Goal: Complete application form

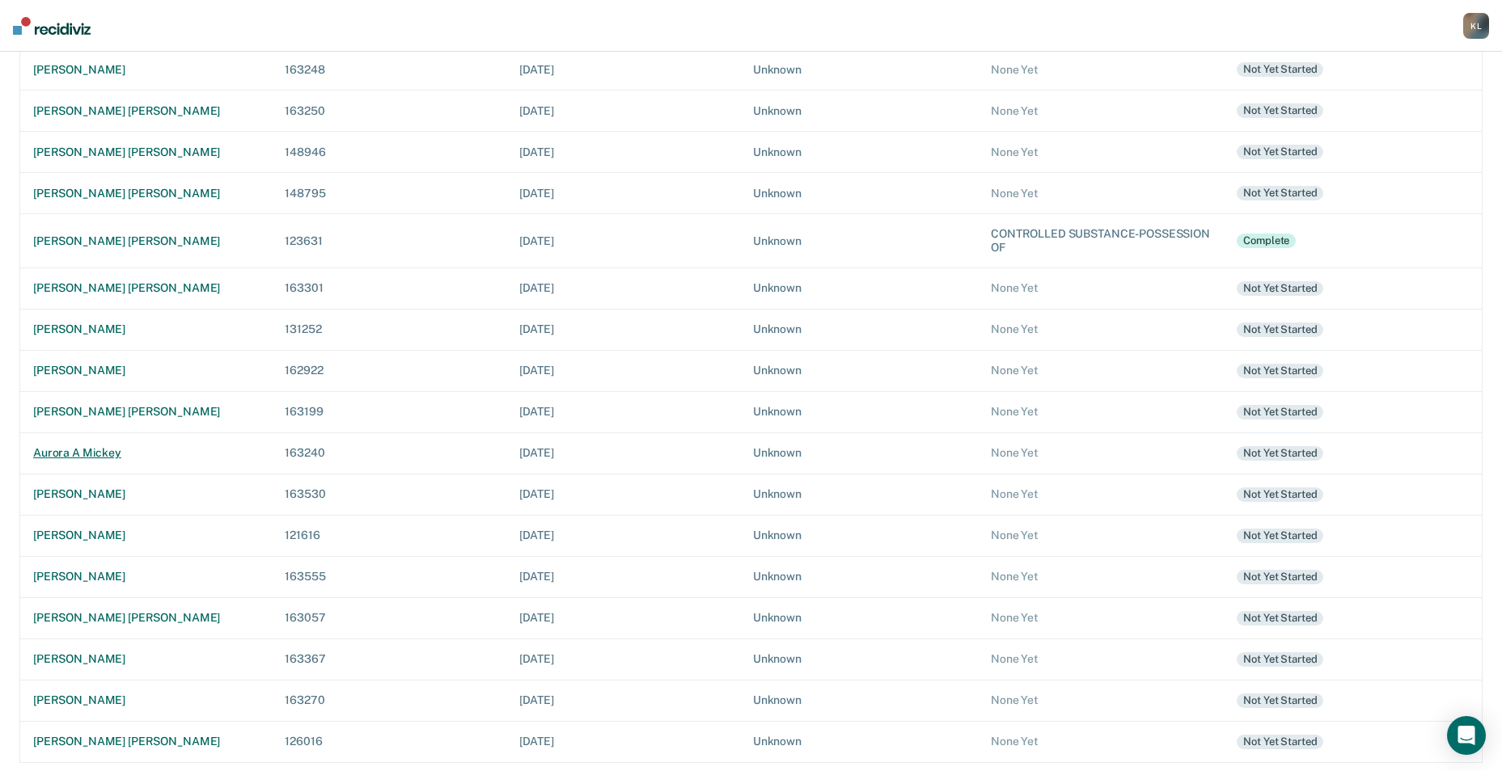
scroll to position [425, 0]
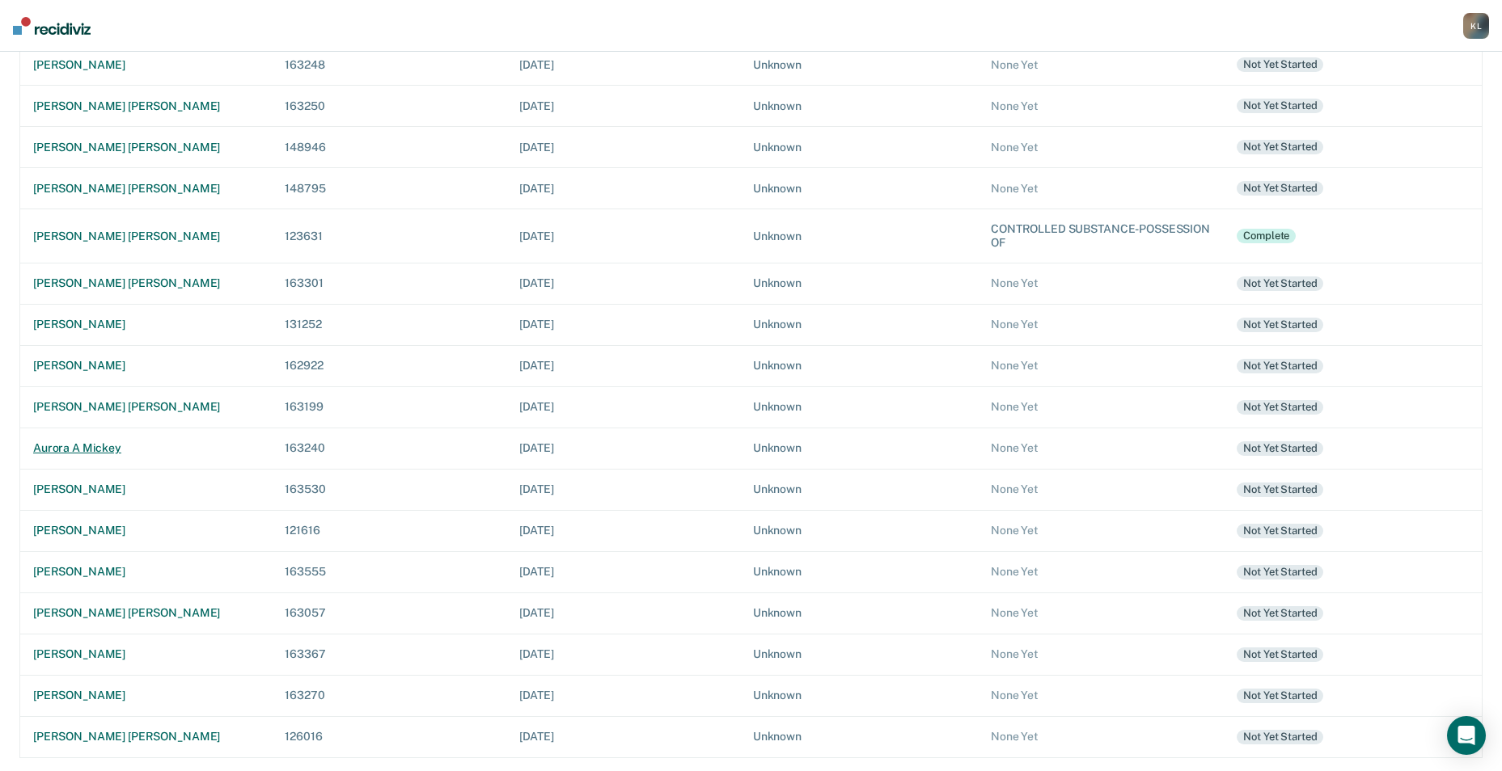
click at [91, 450] on div "aurora a mickey" at bounding box center [146, 448] width 226 height 14
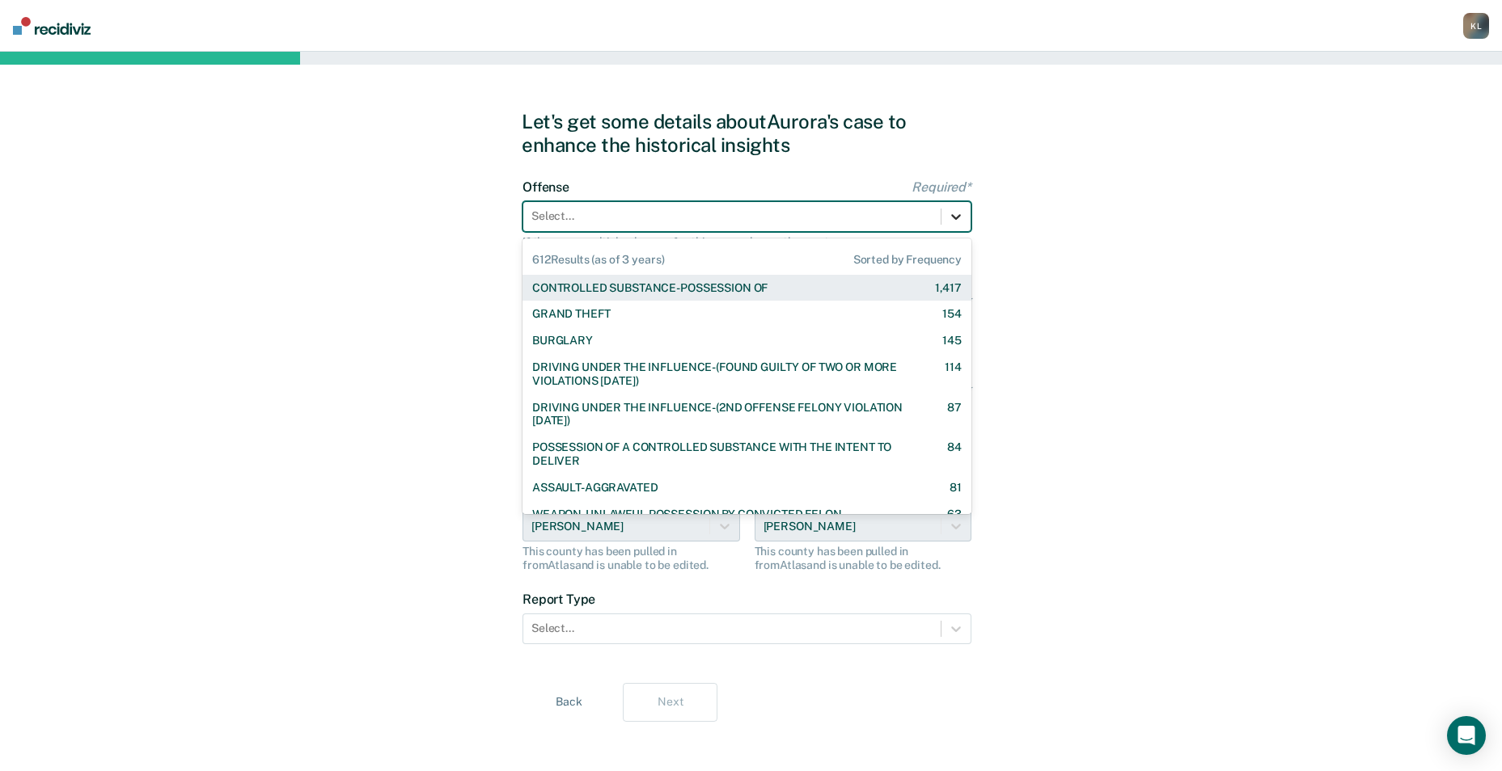
click at [961, 218] on icon at bounding box center [956, 217] width 16 height 16
click at [802, 283] on div "CONTROLLED SUBSTANCE-POSSESSION OF 1,417" at bounding box center [746, 288] width 429 height 14
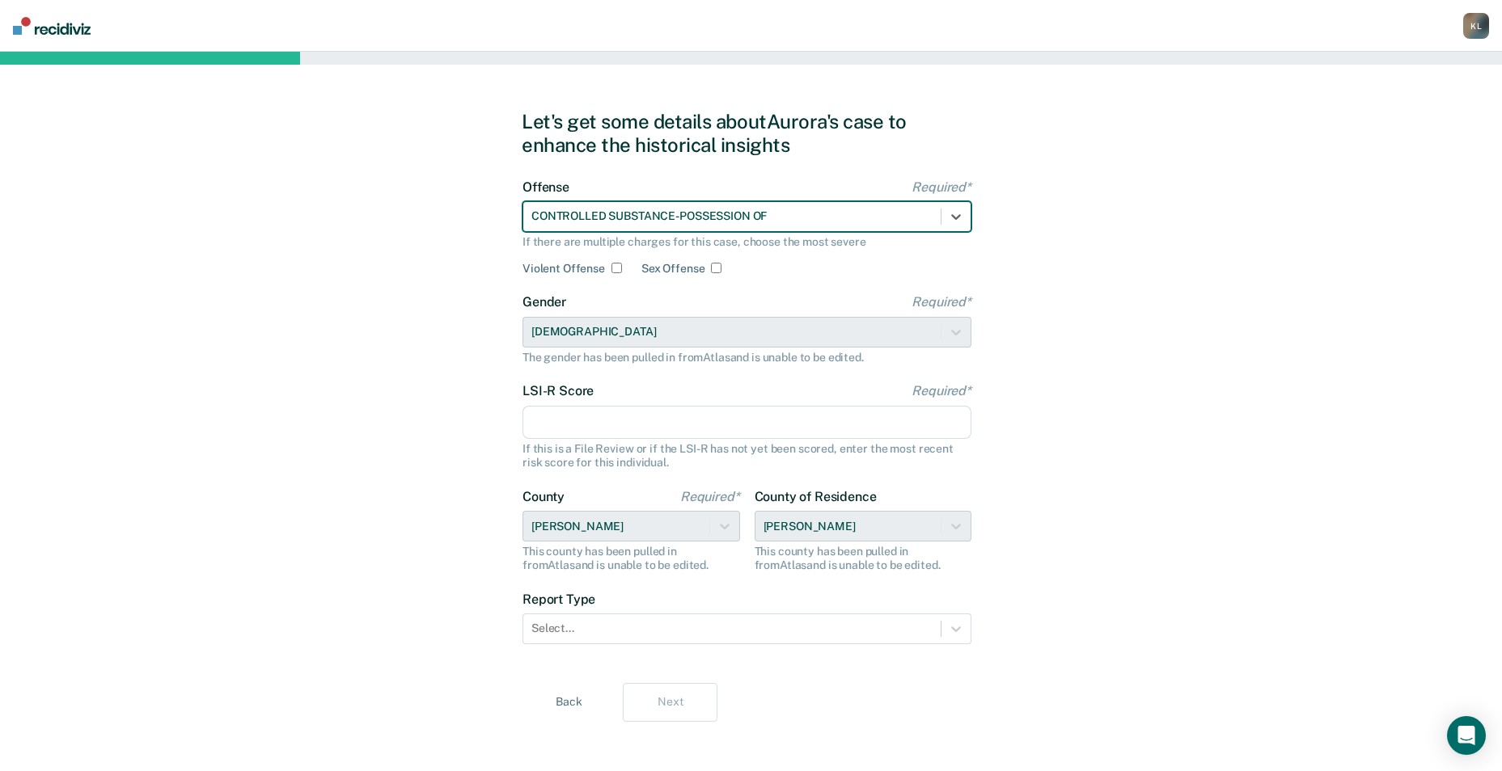
click at [691, 425] on input "LSI-R Score Required*" at bounding box center [746, 423] width 449 height 34
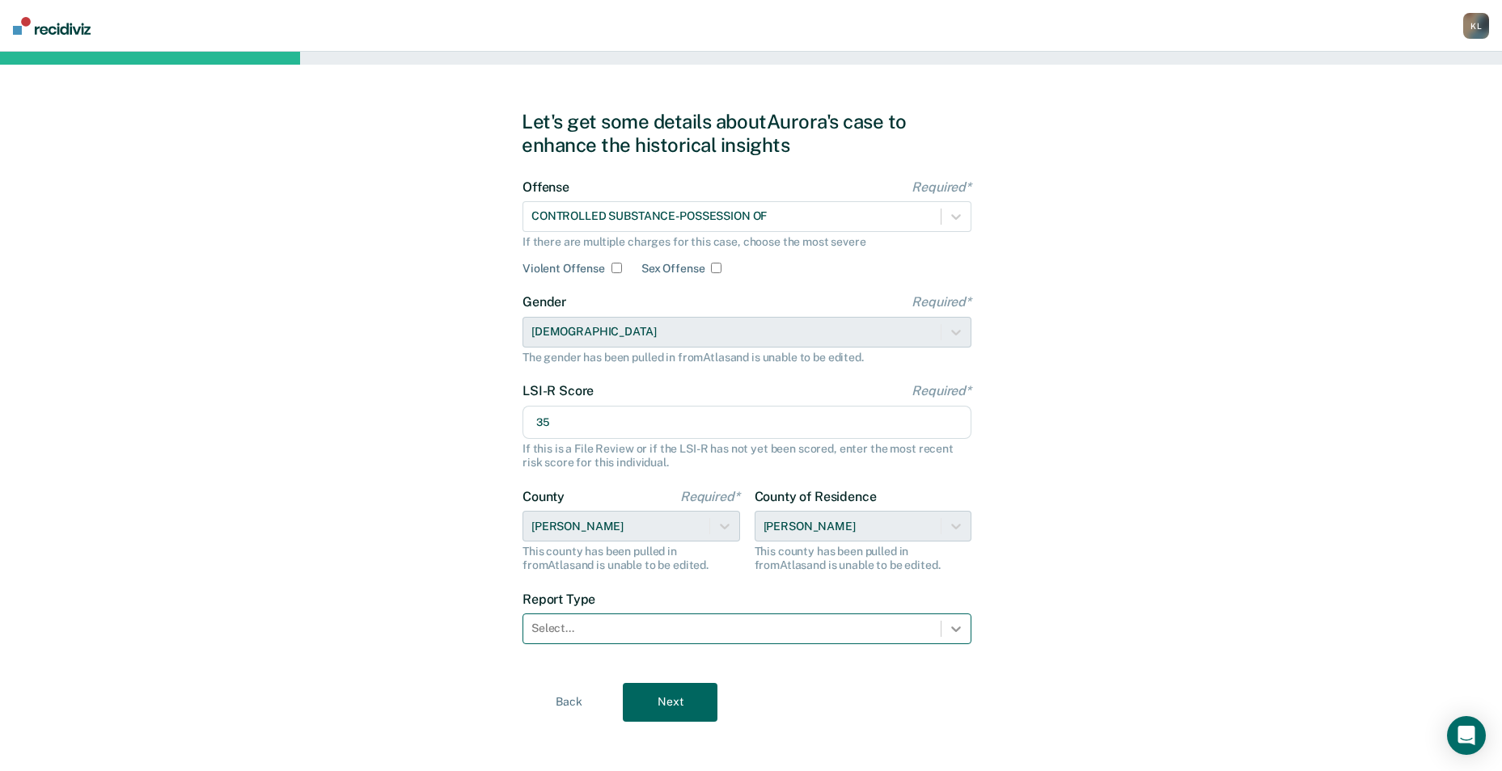
type input "35"
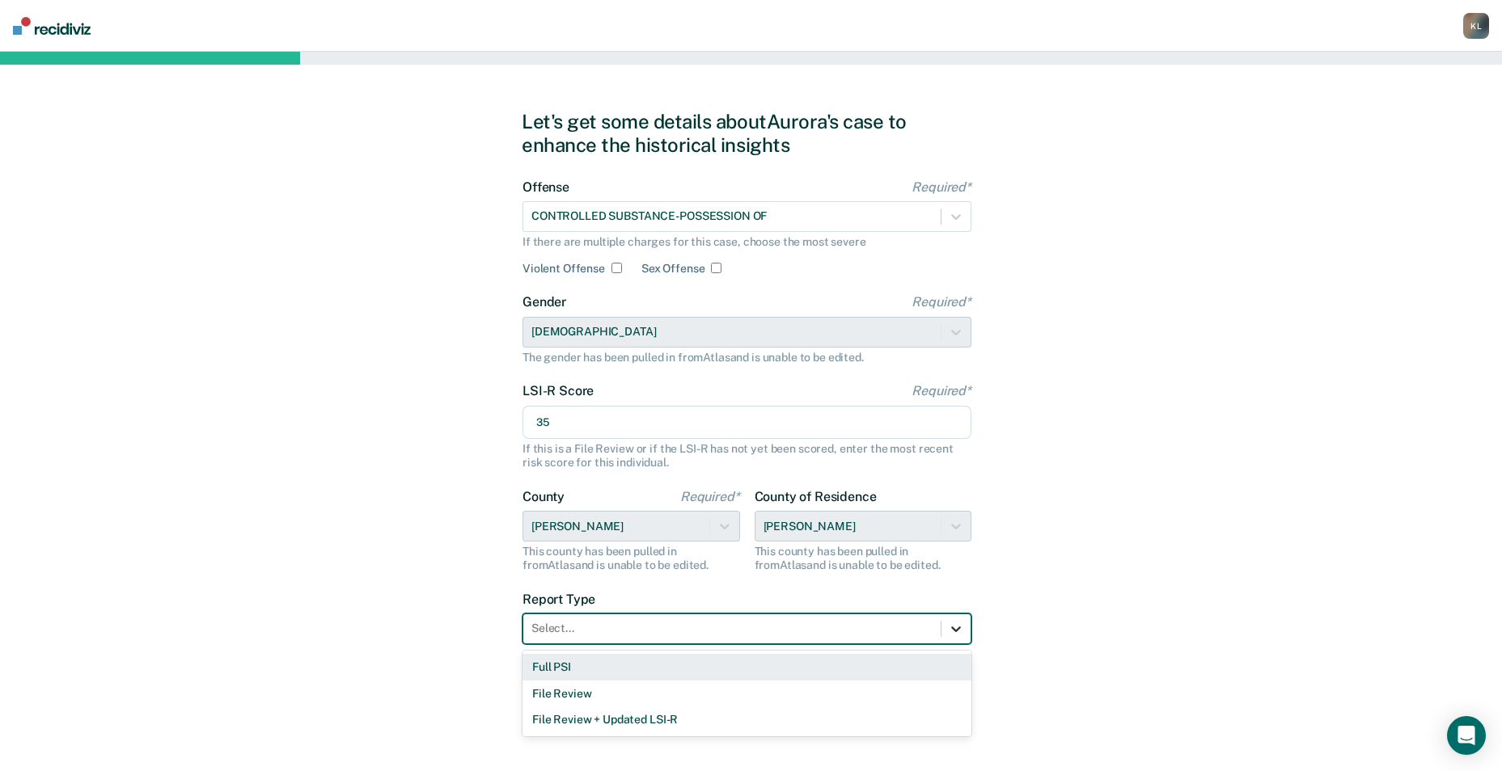
click at [954, 617] on div at bounding box center [955, 629] width 29 height 29
click at [711, 663] on div "Full PSI" at bounding box center [746, 667] width 449 height 27
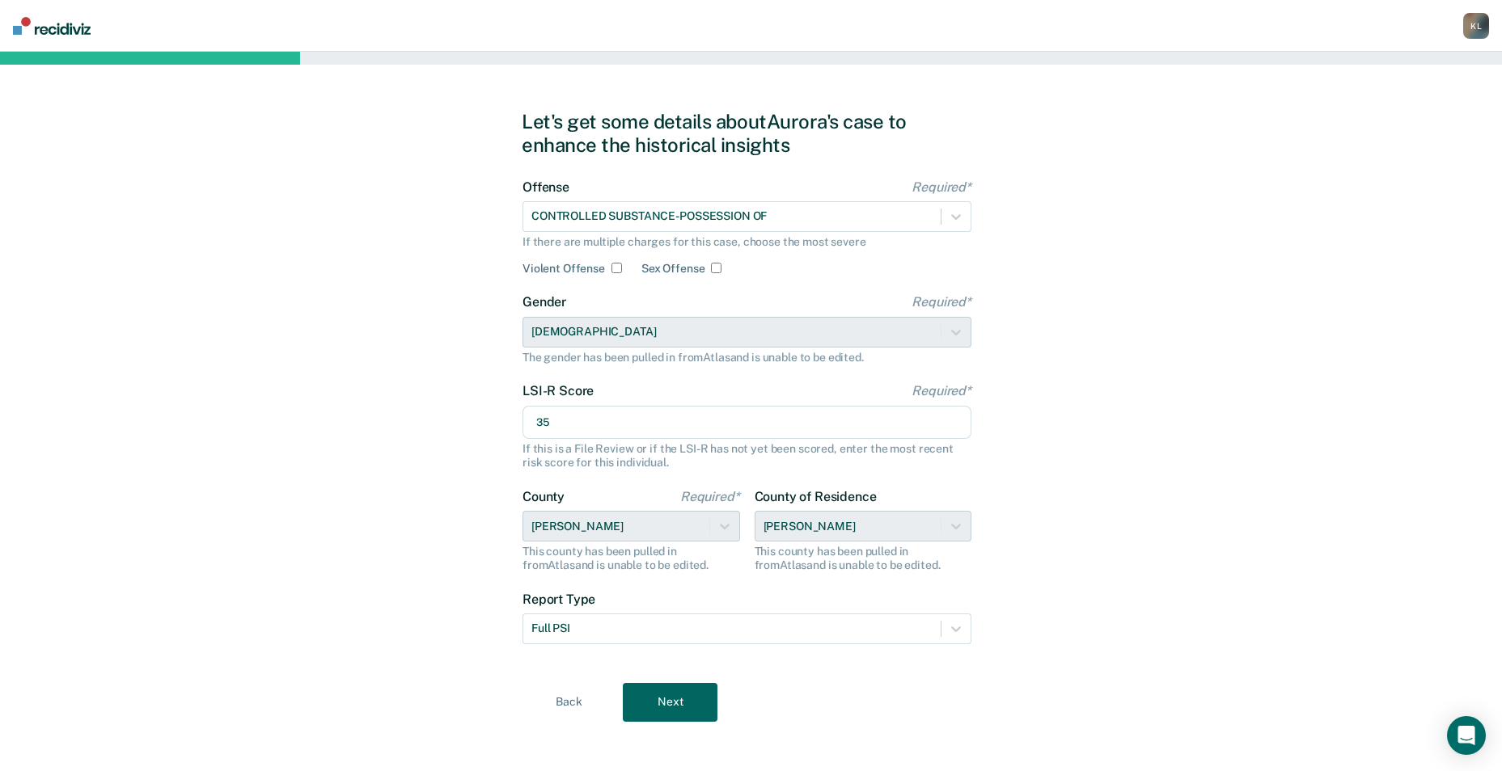
click at [684, 712] on button "Next" at bounding box center [670, 702] width 95 height 39
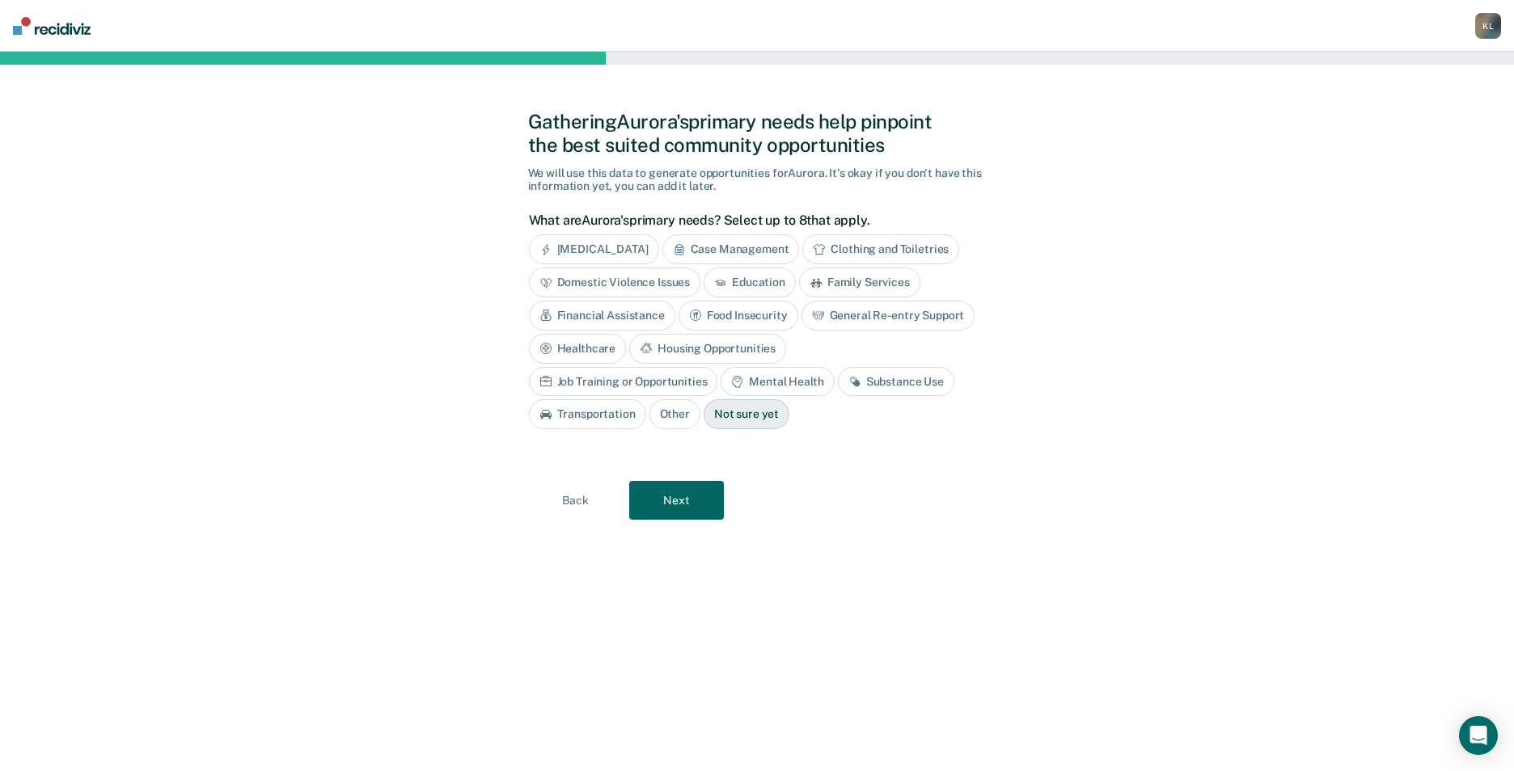
click at [741, 287] on div "Education" at bounding box center [749, 283] width 92 height 30
click at [644, 317] on div "Financial Assistance" at bounding box center [602, 316] width 146 height 30
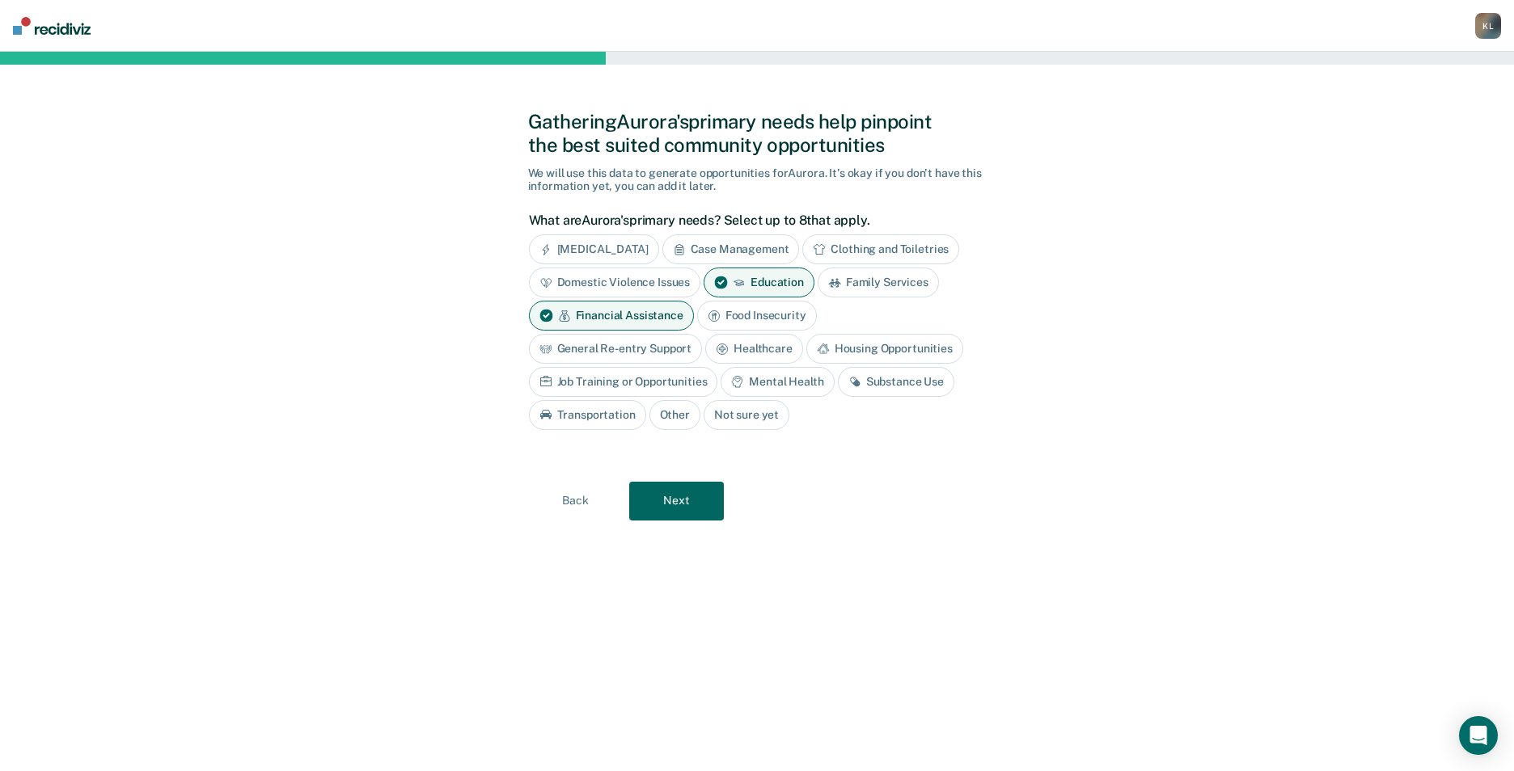
click at [770, 355] on div "Healthcare" at bounding box center [754, 349] width 98 height 30
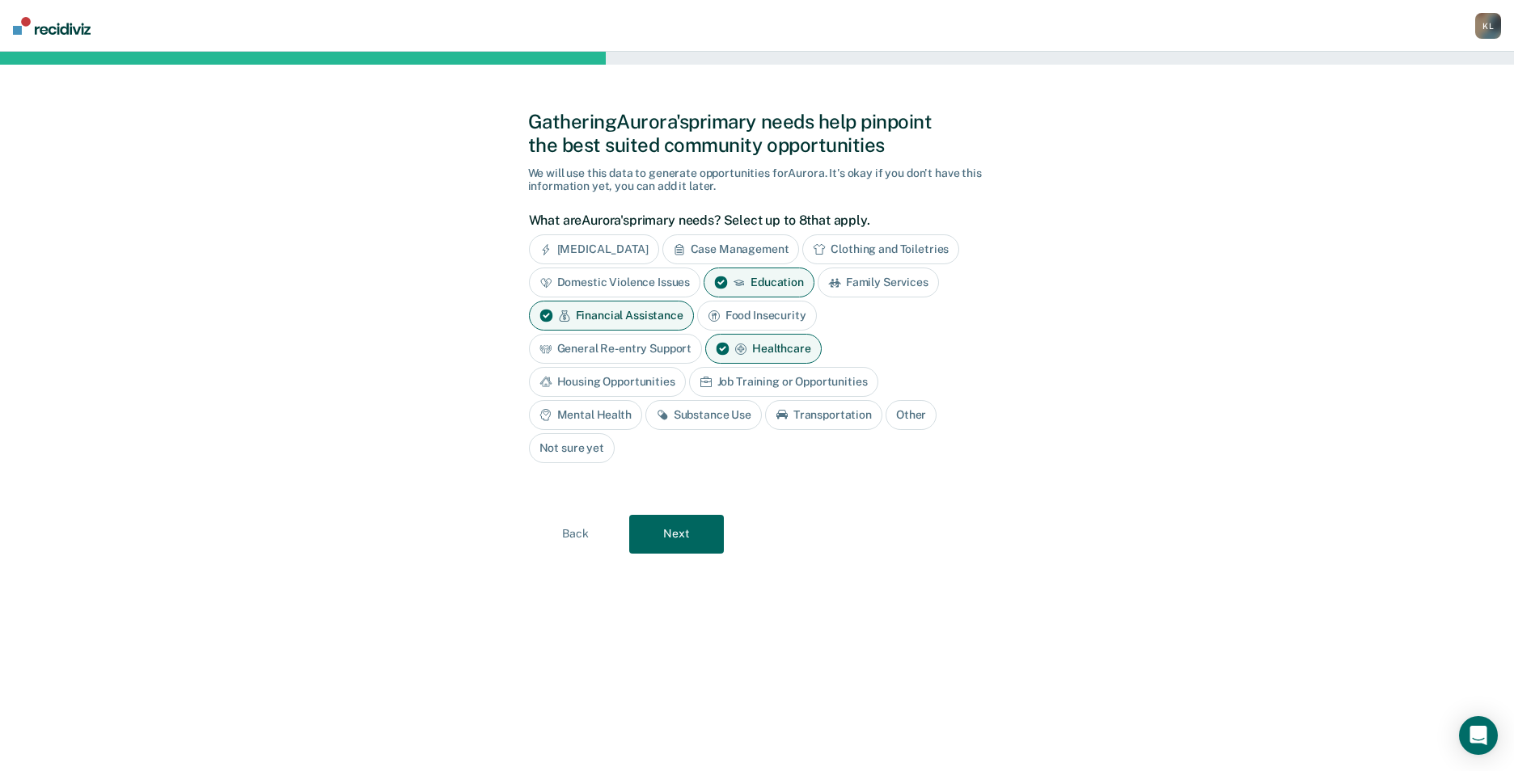
click at [718, 383] on div "Job Training or Opportunities" at bounding box center [783, 382] width 189 height 30
click at [598, 419] on div "Mental Health" at bounding box center [585, 415] width 113 height 30
click at [689, 420] on div "Substance Use" at bounding box center [722, 415] width 116 height 30
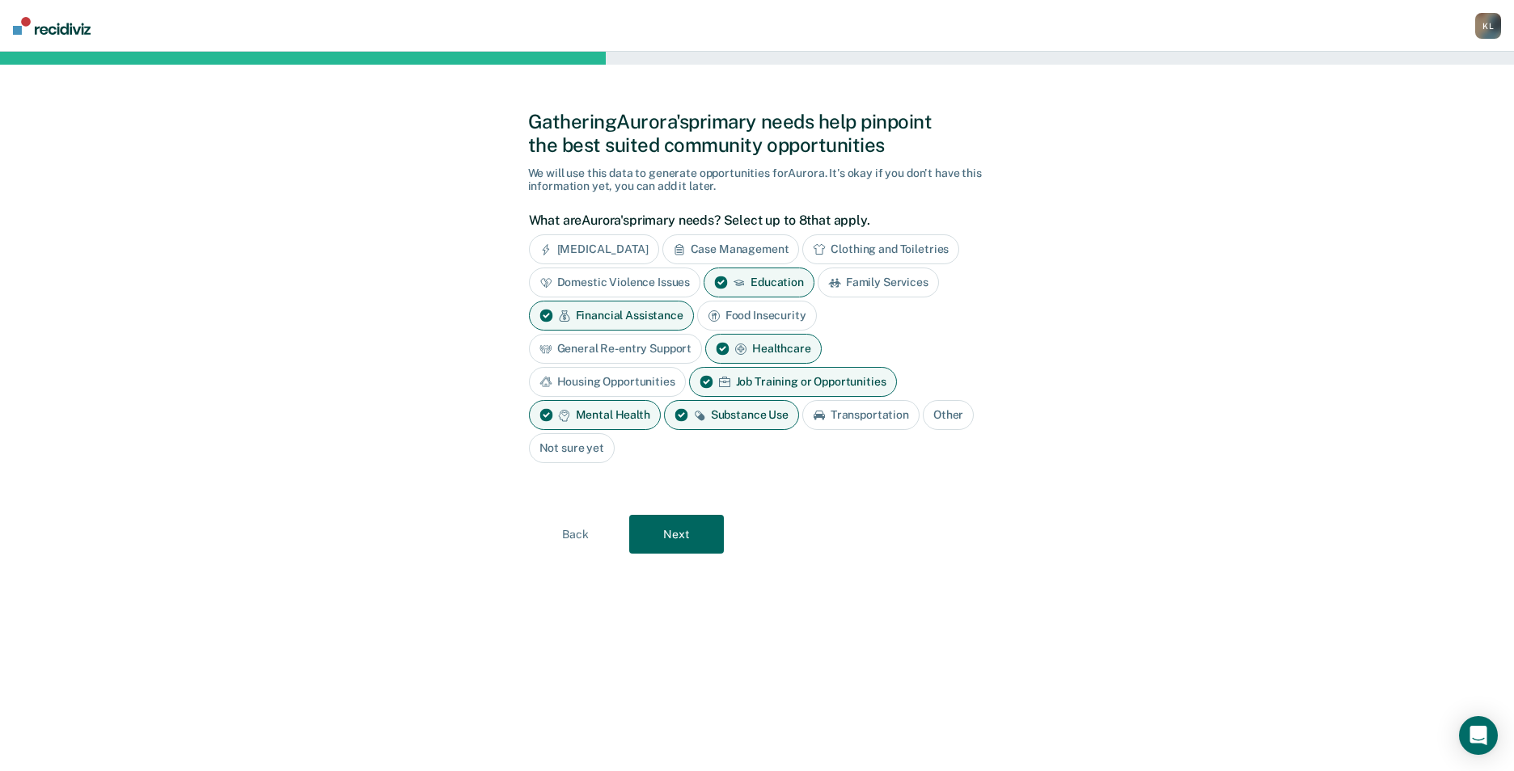
click at [670, 528] on button "Next" at bounding box center [676, 534] width 95 height 39
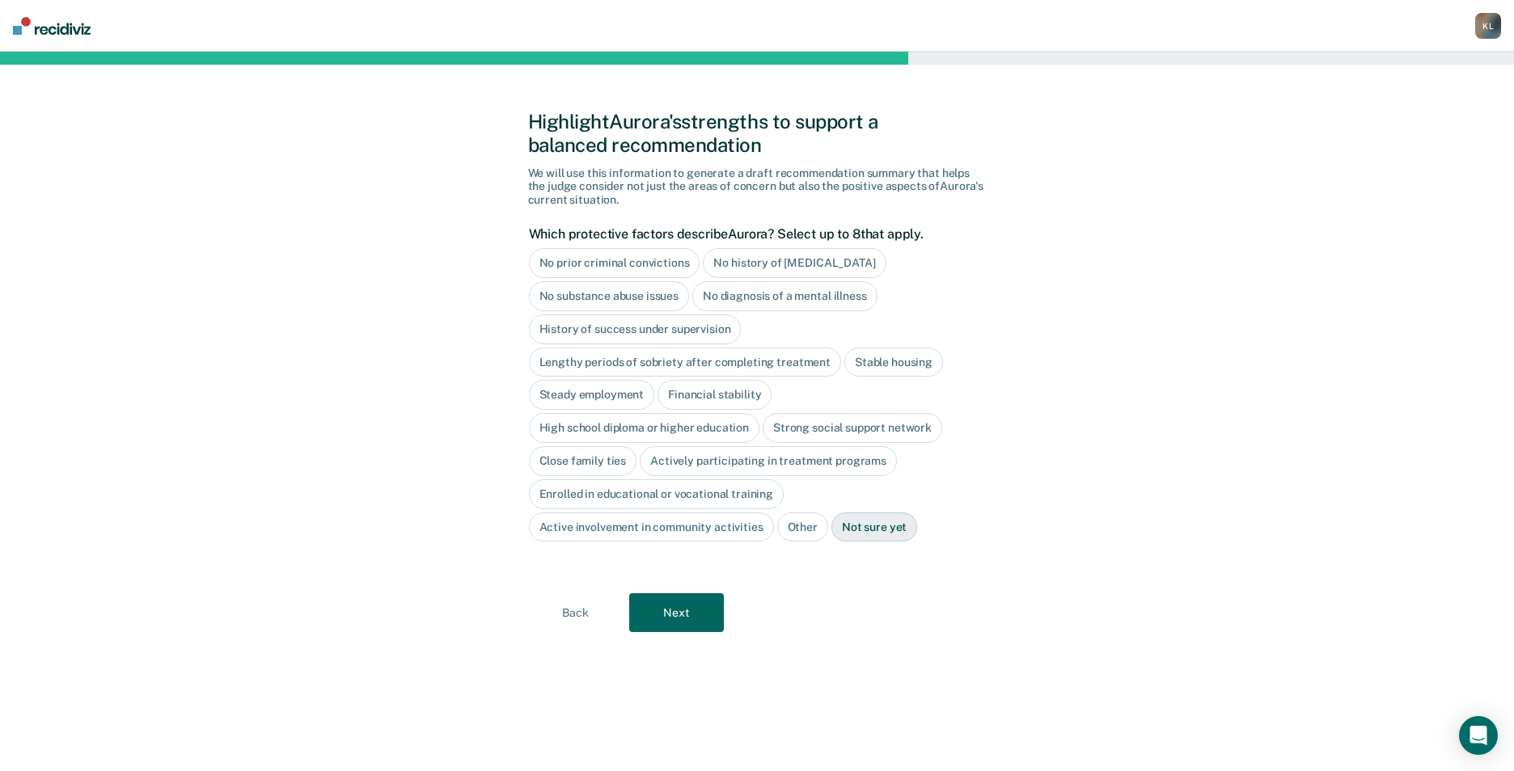
click at [871, 437] on div "Strong social support network" at bounding box center [852, 428] width 180 height 30
click at [670, 616] on button "Next" at bounding box center [676, 613] width 95 height 39
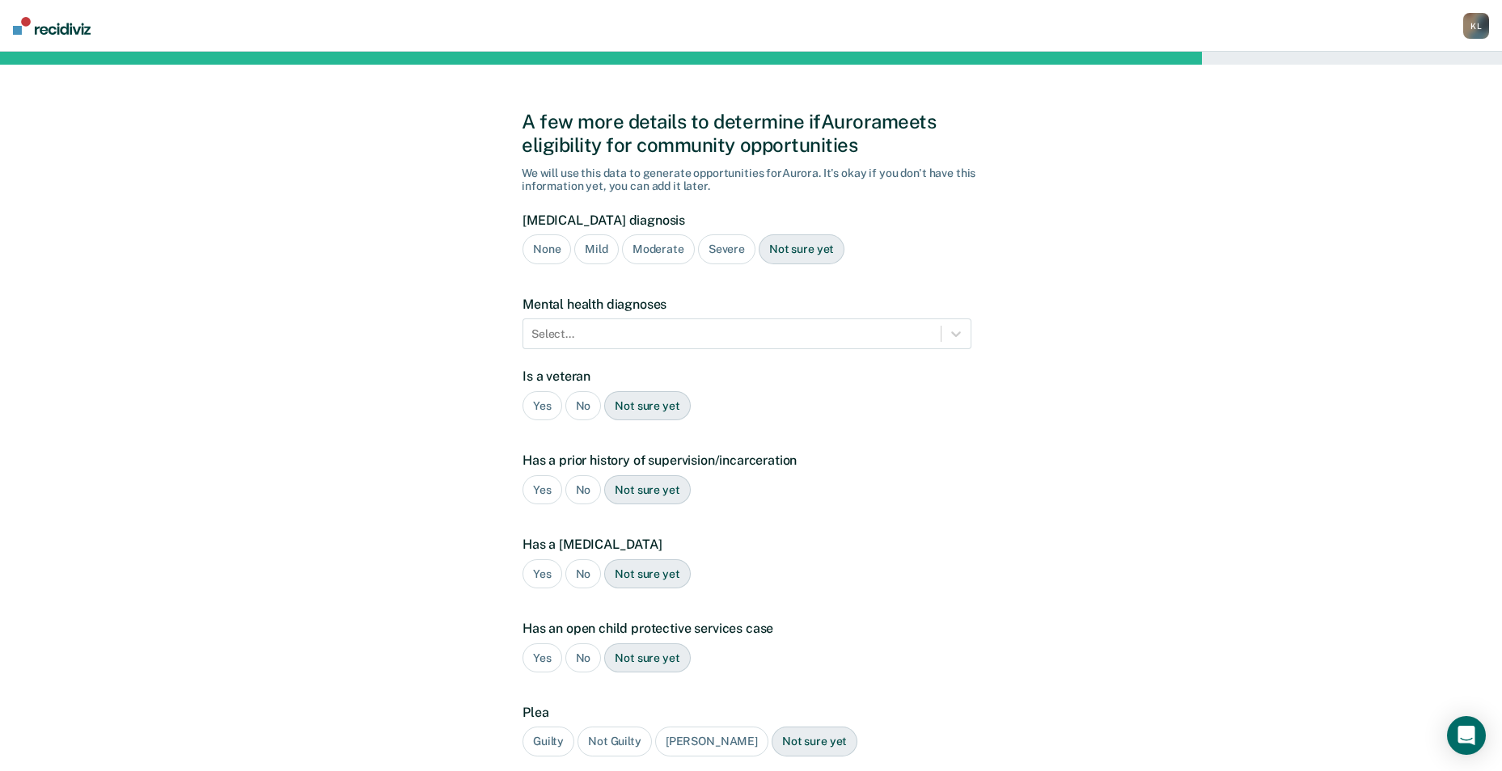
click at [724, 246] on div "Severe" at bounding box center [726, 249] width 57 height 30
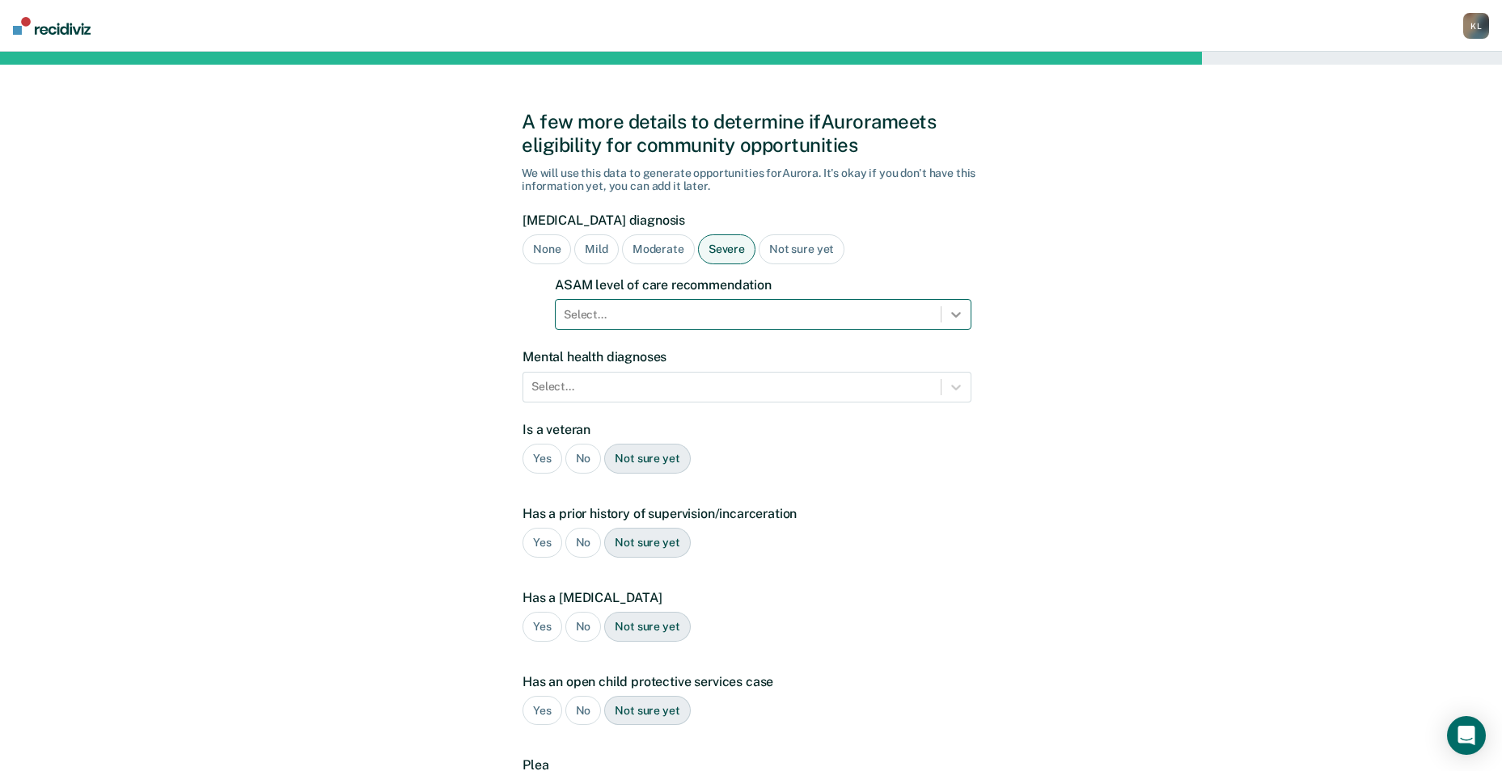
click at [955, 323] on icon at bounding box center [956, 314] width 16 height 16
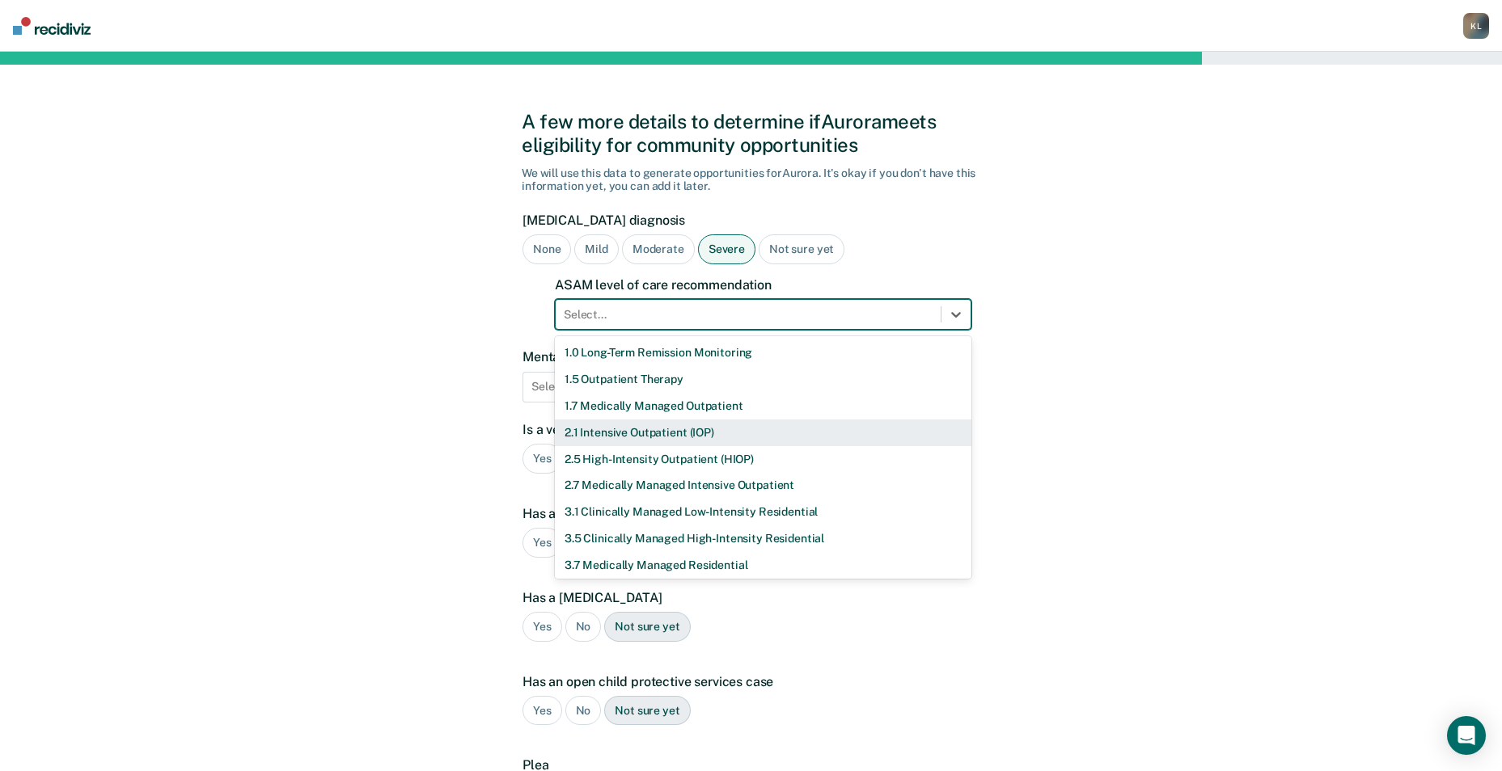
click at [682, 429] on div "2.1 Intensive Outpatient (IOP)" at bounding box center [763, 433] width 416 height 27
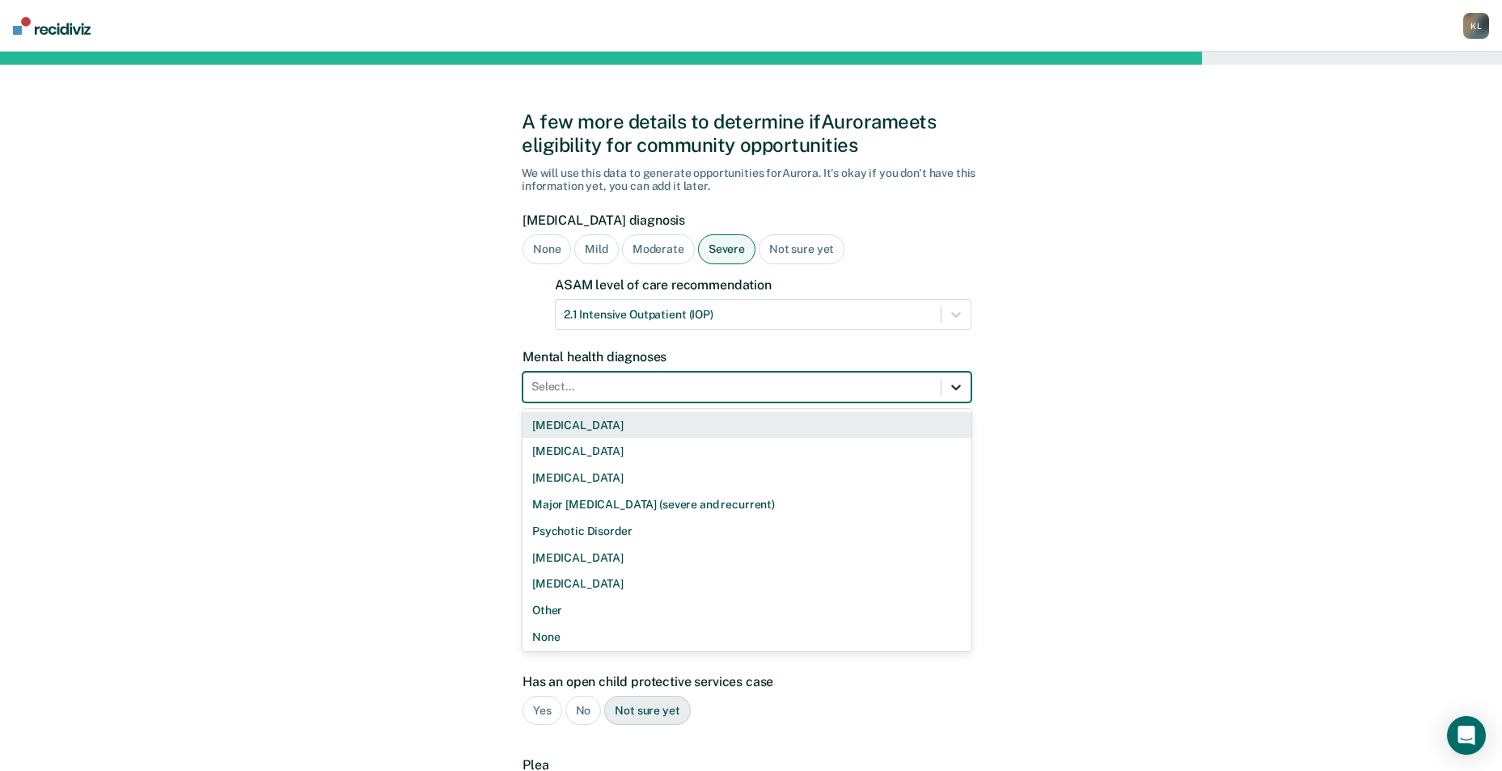
click at [956, 391] on icon at bounding box center [956, 387] width 16 height 16
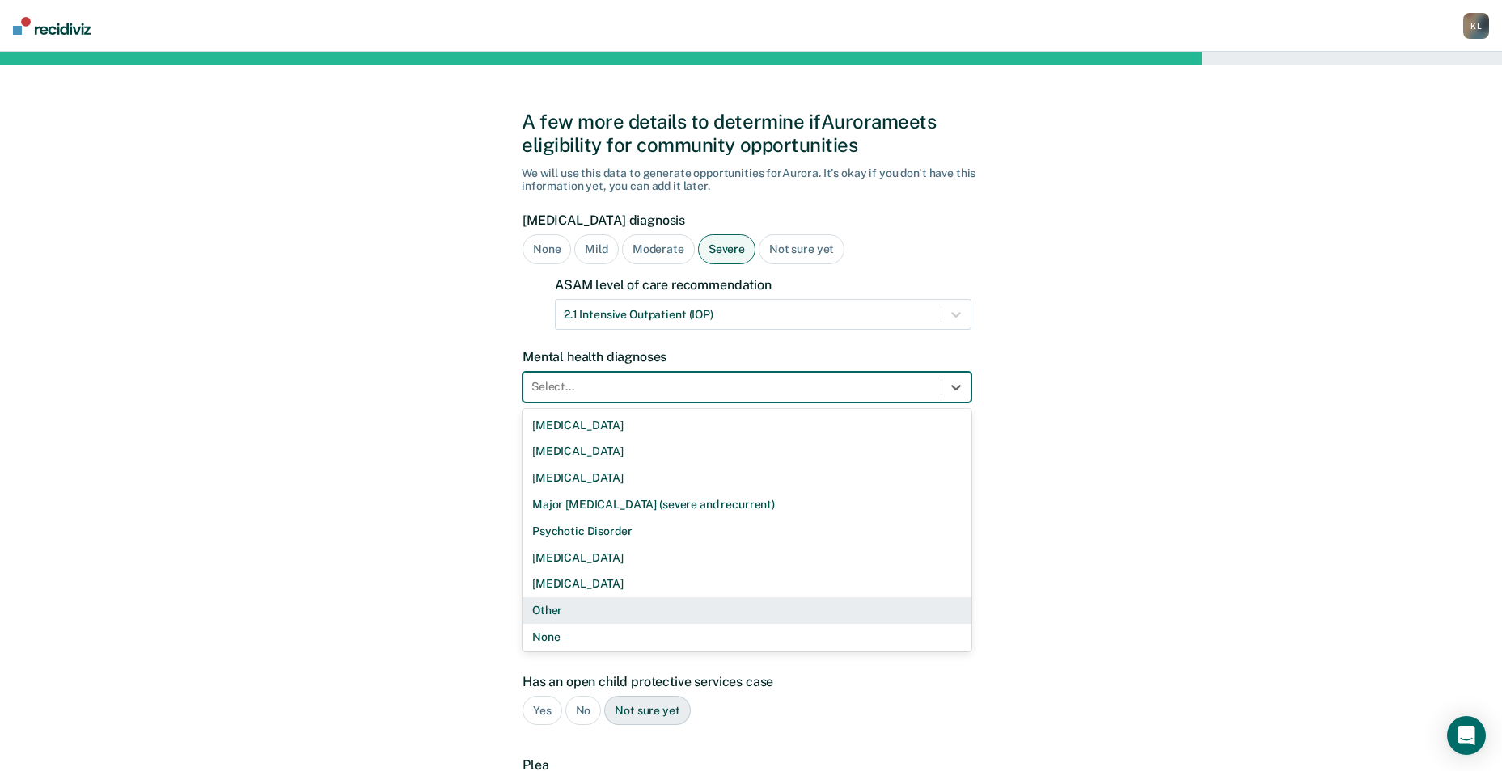
click at [593, 612] on div "Other" at bounding box center [746, 611] width 449 height 27
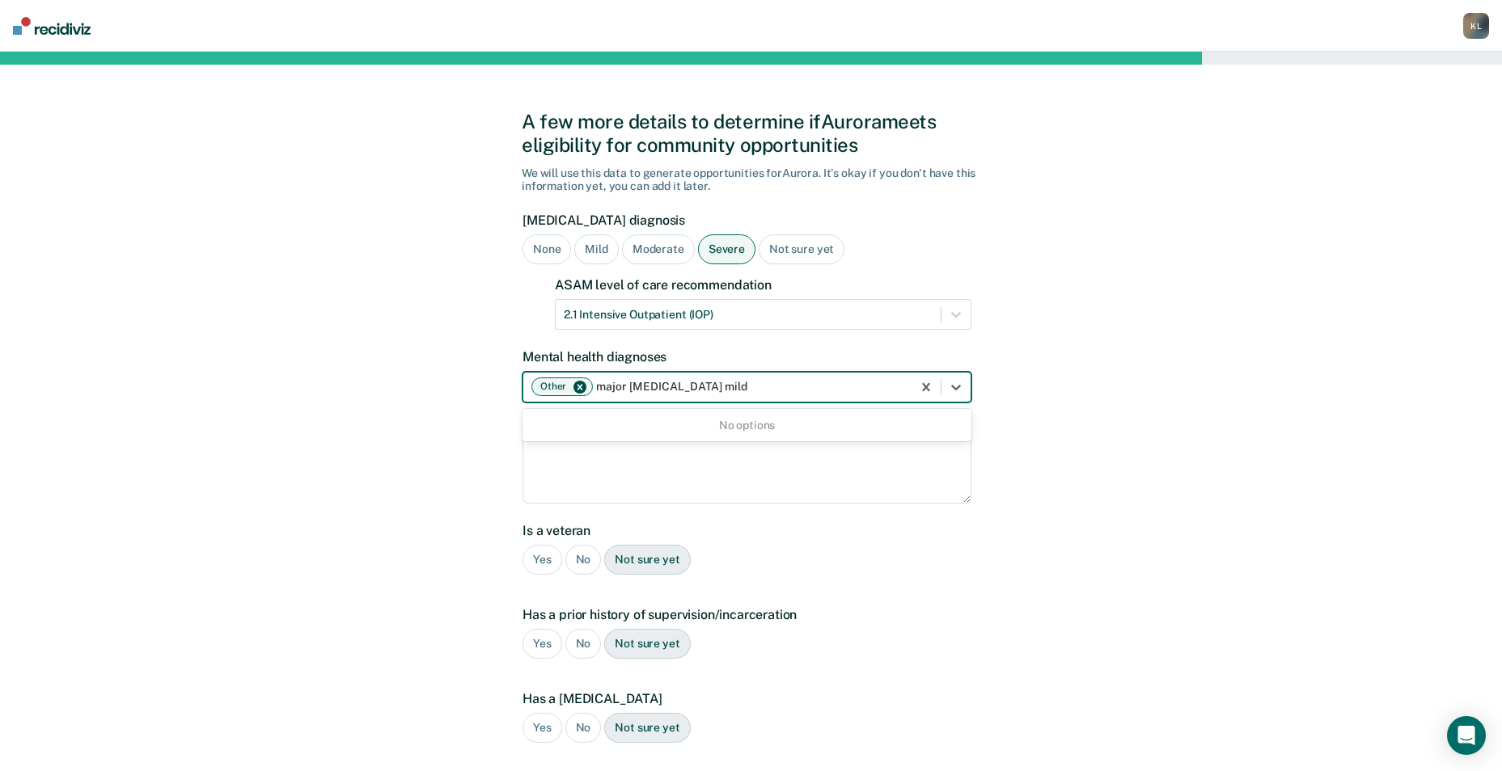
scroll to position [0, 1]
type input "major [MEDICAL_DATA] mild"
click at [1096, 564] on div "A few more details to determine if [PERSON_NAME] meets eligibility for communit…" at bounding box center [751, 555] width 1502 height 1007
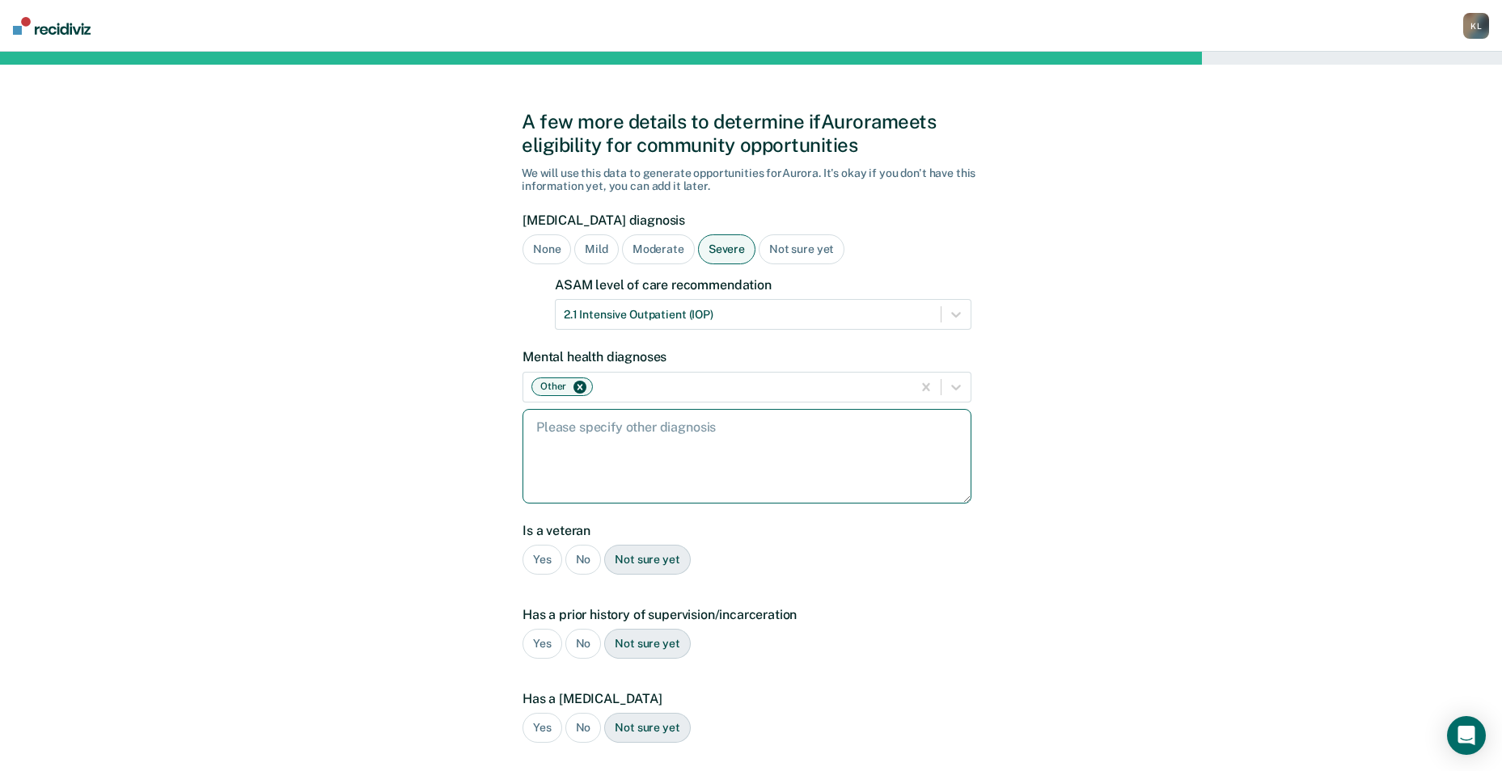
click at [750, 471] on textarea at bounding box center [746, 456] width 449 height 95
type textarea "major [MEDICAL_DATA]"
click at [1025, 531] on div "A few more details to determine if [PERSON_NAME] meets eligibility for communit…" at bounding box center [751, 555] width 1502 height 1007
click at [580, 555] on div "No" at bounding box center [583, 560] width 36 height 30
click at [585, 641] on div "No" at bounding box center [583, 644] width 36 height 30
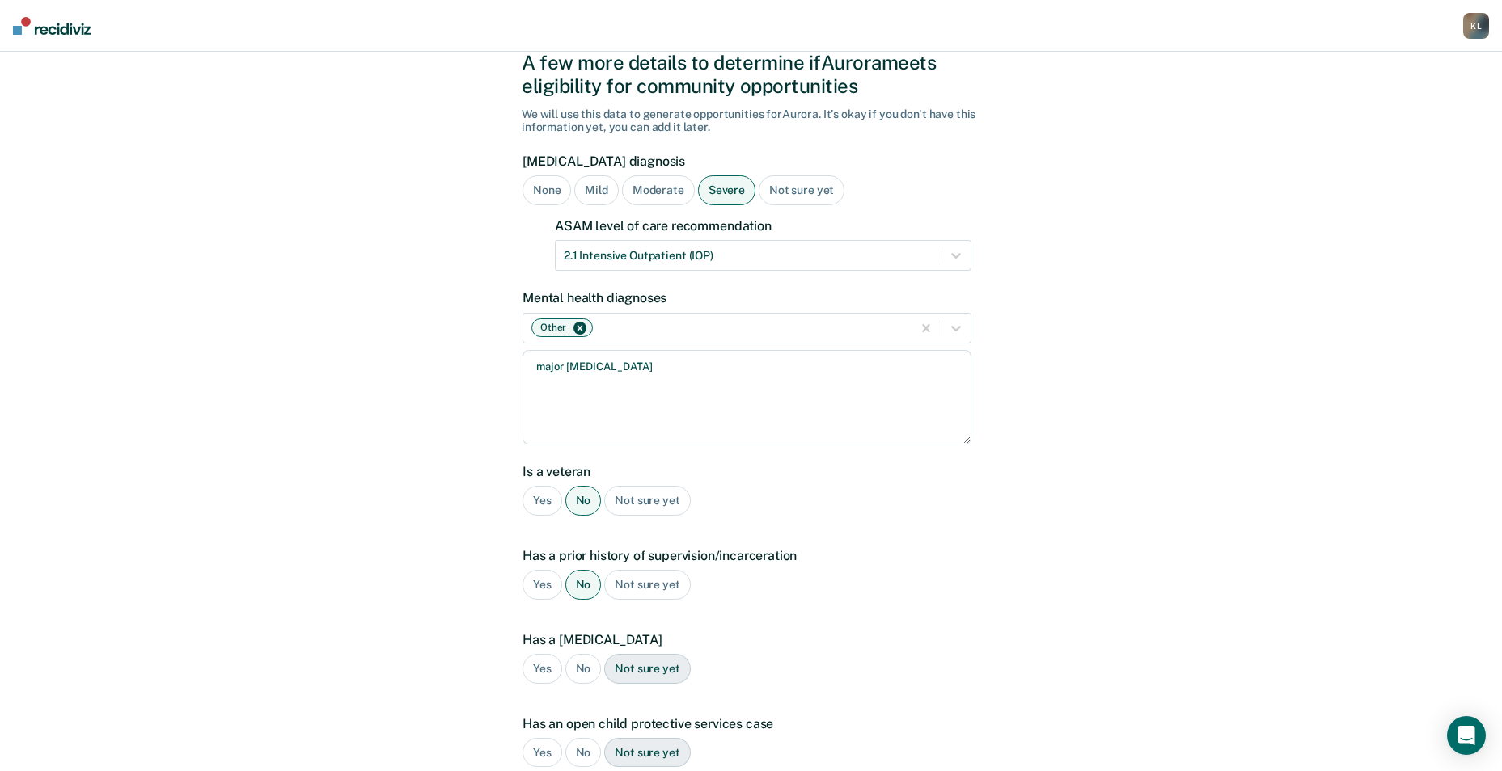
scroll to position [162, 0]
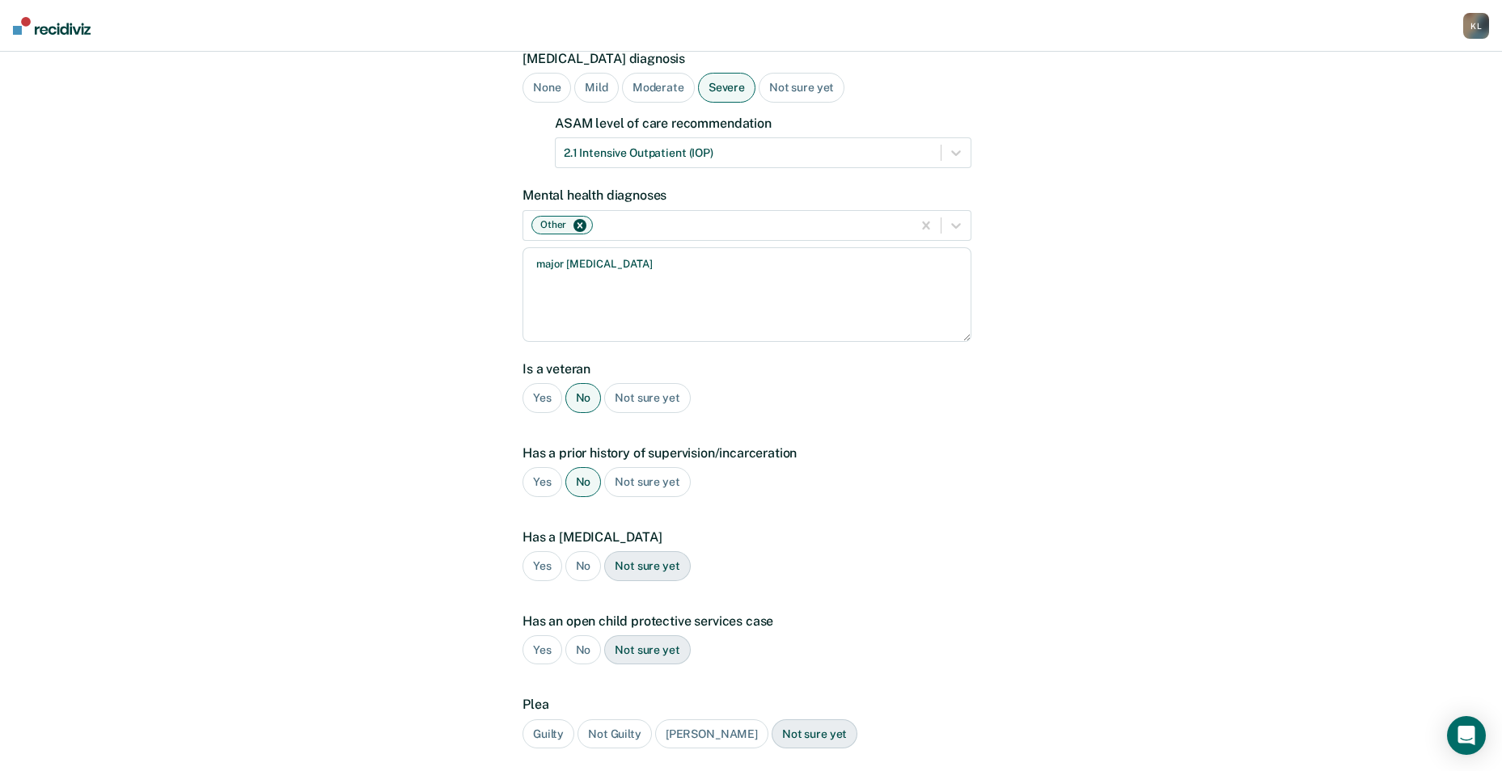
click at [576, 564] on div "No" at bounding box center [583, 566] width 36 height 30
click at [574, 651] on div "No" at bounding box center [583, 651] width 36 height 30
click at [547, 733] on div "Guilty" at bounding box center [548, 735] width 52 height 30
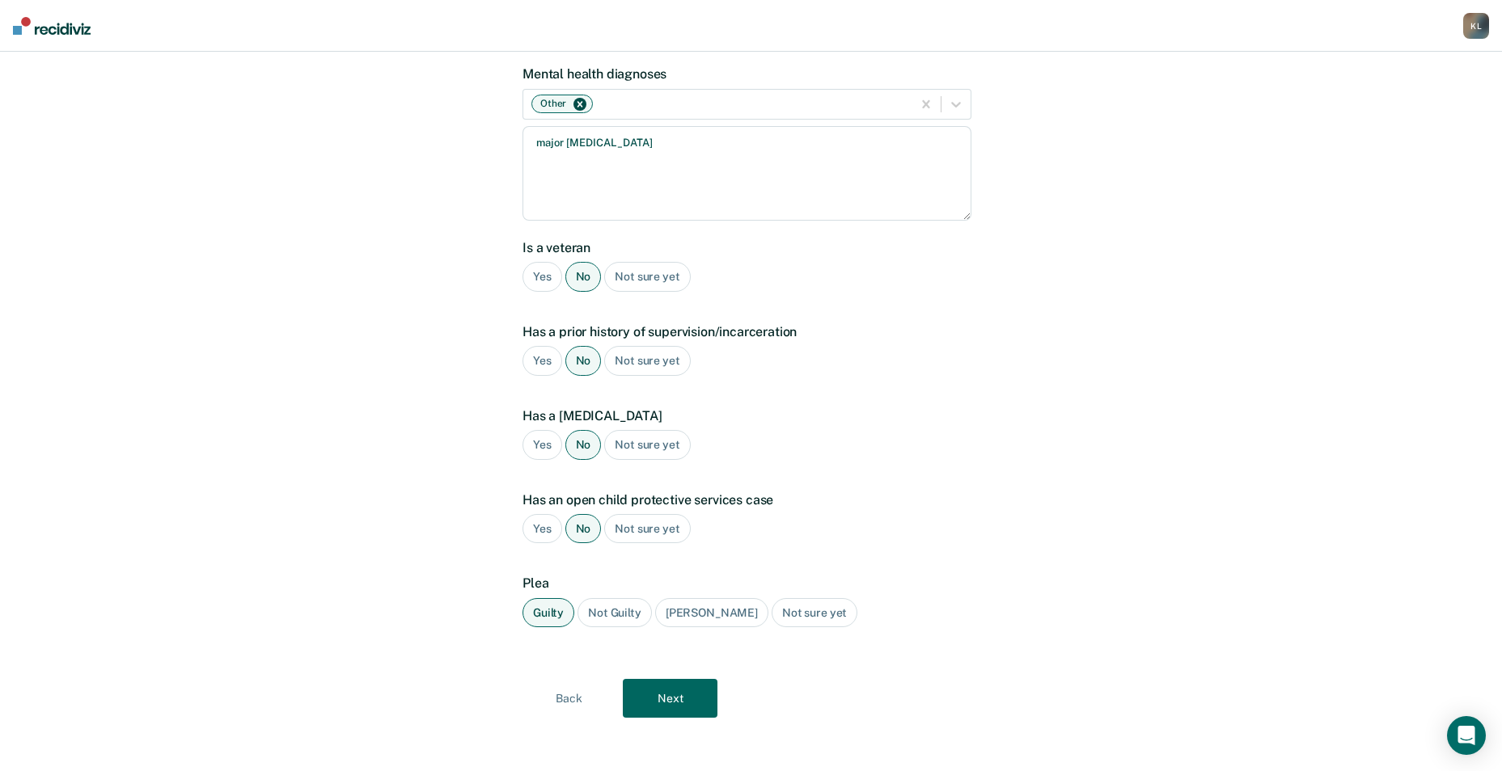
scroll to position [288, 0]
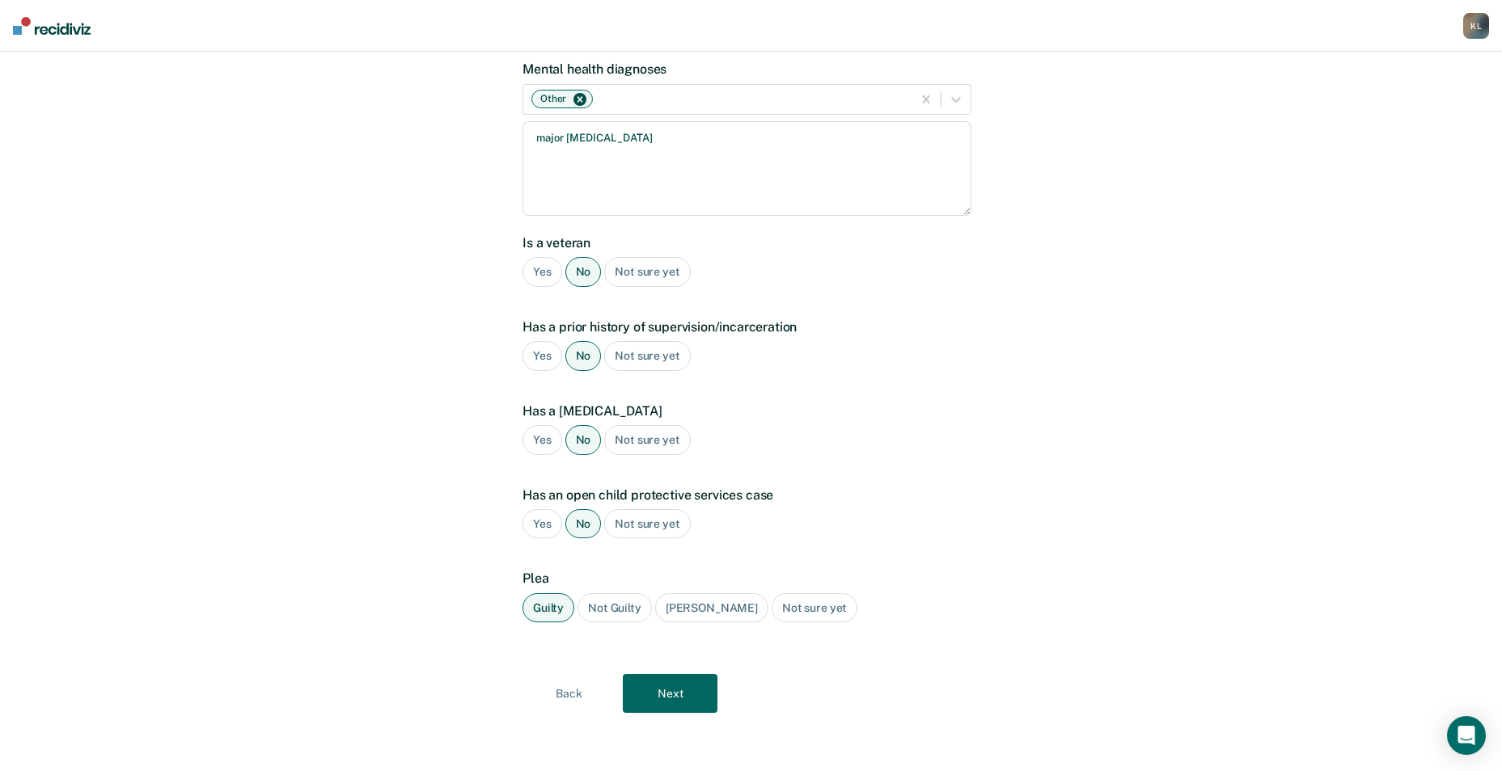
click at [671, 687] on button "Next" at bounding box center [670, 693] width 95 height 39
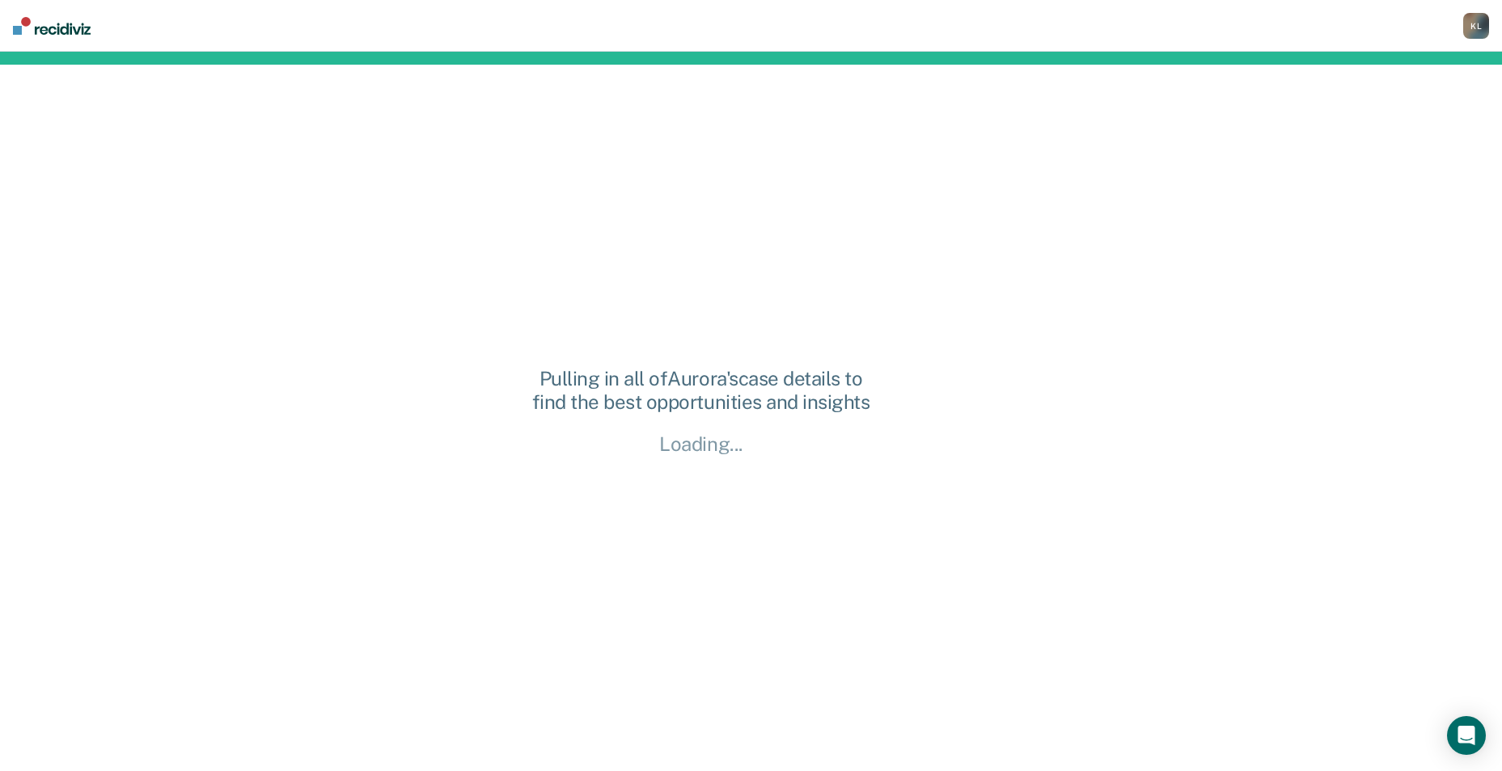
scroll to position [0, 0]
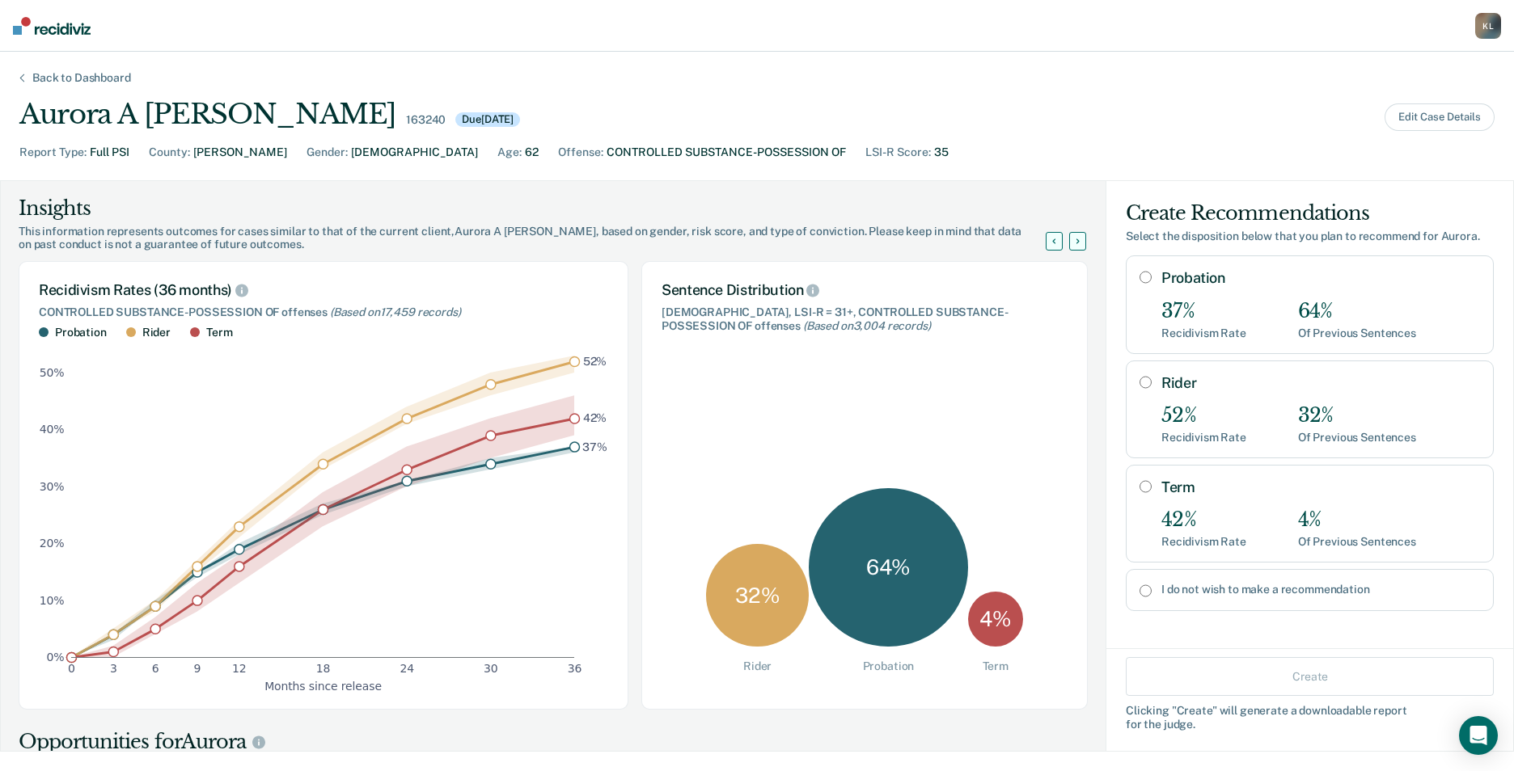
click at [1139, 279] on input "Probation" at bounding box center [1145, 277] width 12 height 13
radio input "true"
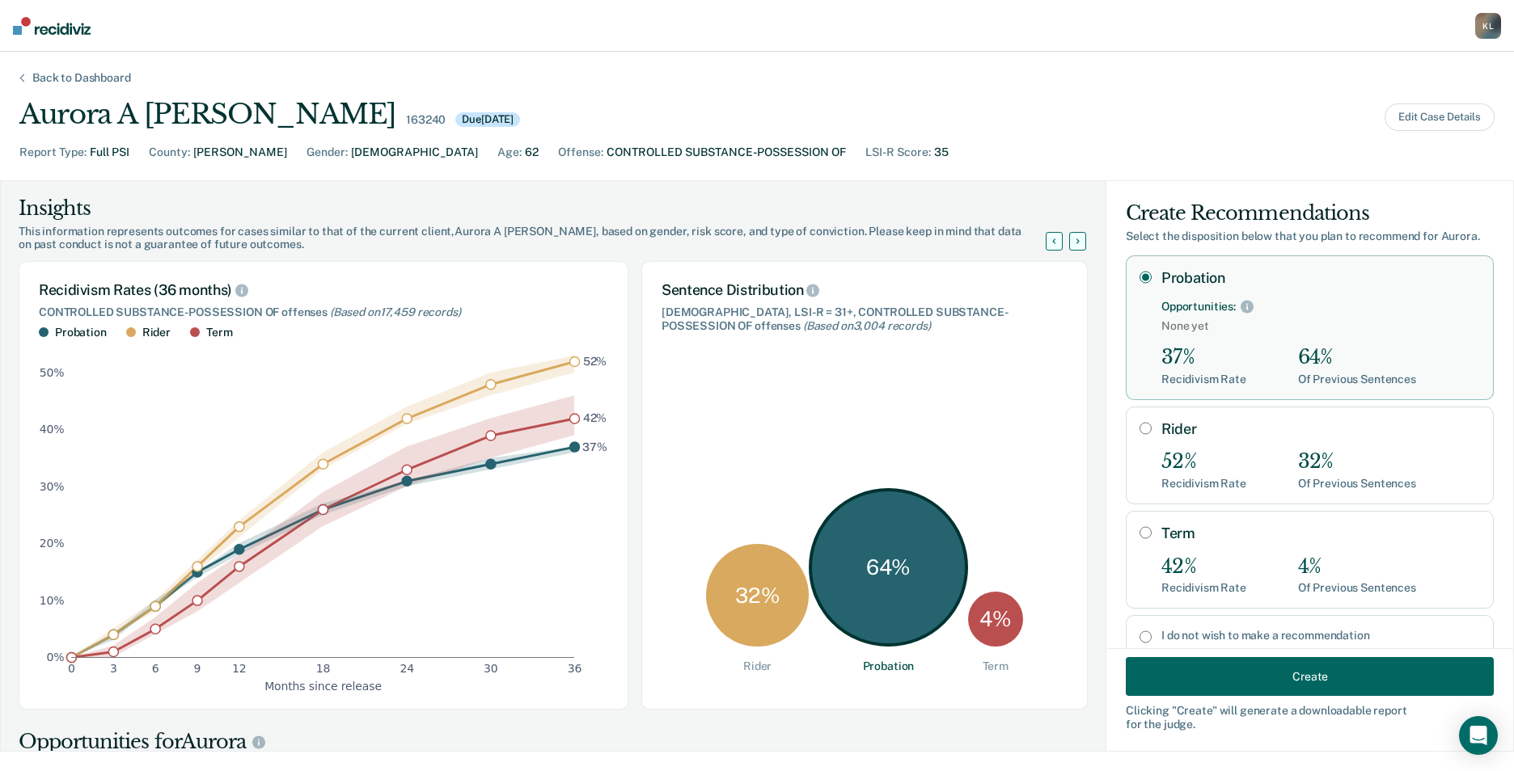
click at [1312, 672] on button "Create" at bounding box center [1310, 676] width 368 height 39
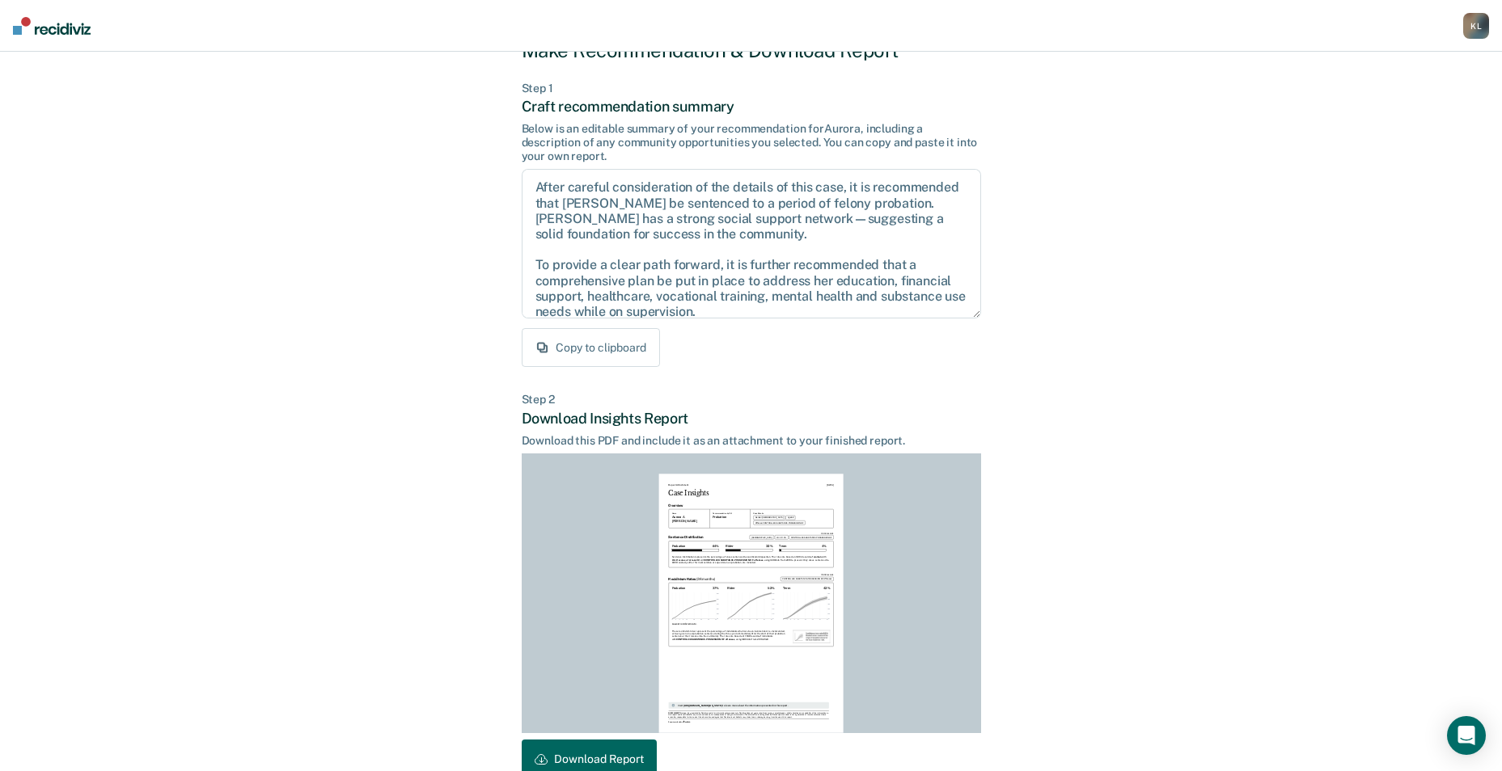
scroll to position [150, 0]
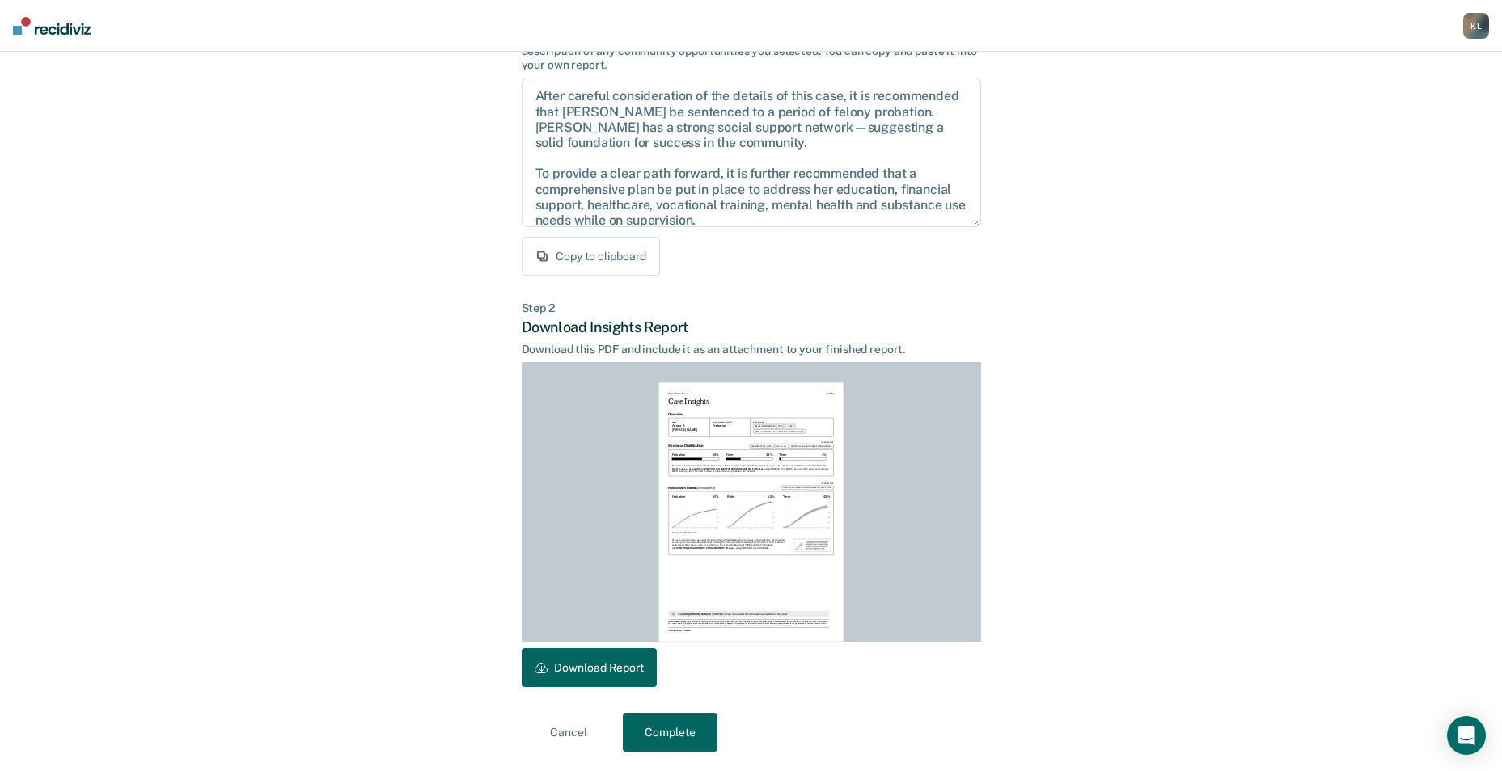
click at [593, 666] on button "Download Report" at bounding box center [589, 667] width 135 height 39
click at [664, 731] on button "Complete" at bounding box center [670, 732] width 95 height 39
